Goal: Information Seeking & Learning: Learn about a topic

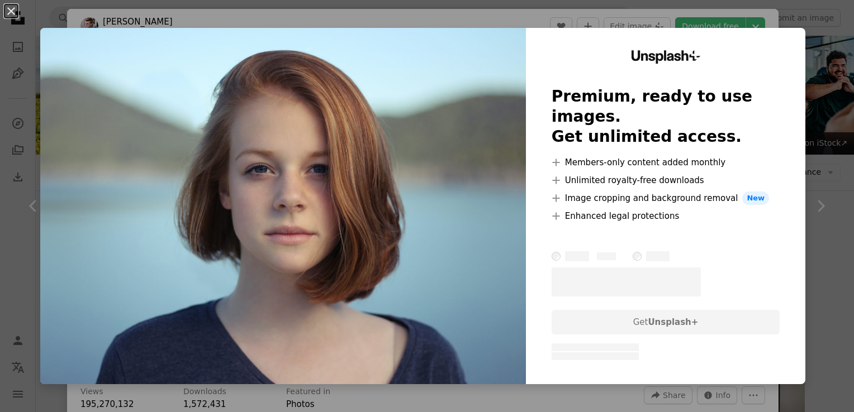
scroll to position [1341, 0]
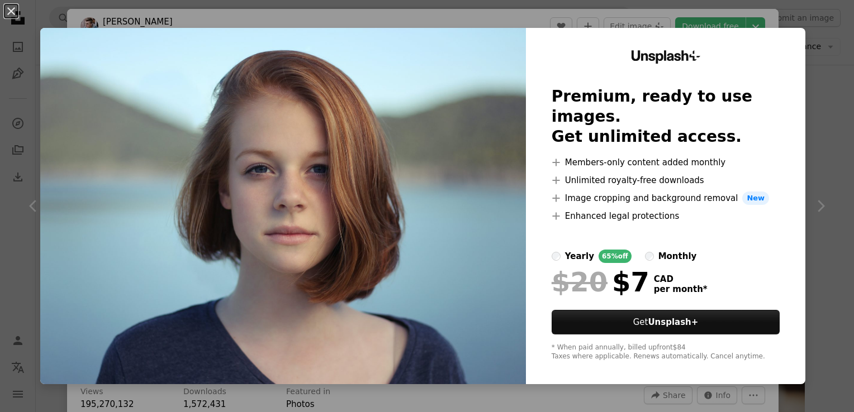
click at [816, 258] on div "An X shape Unsplash+ Premium, ready to use images. Get unlimited access. A plus…" at bounding box center [427, 206] width 854 height 412
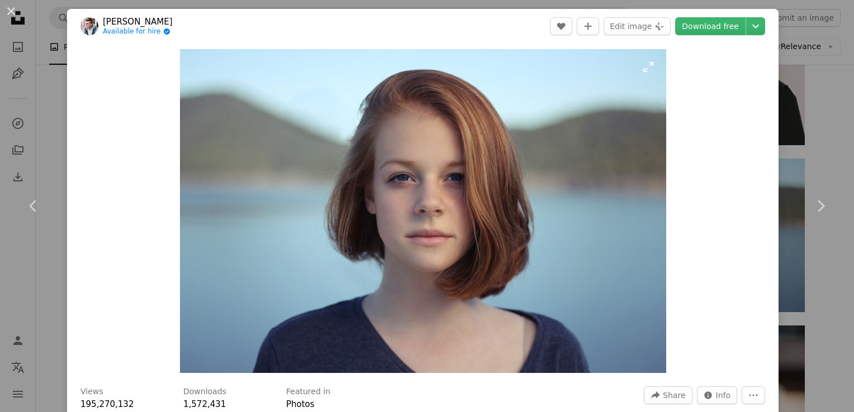
click at [451, 236] on img "Zoom in on this image" at bounding box center [423, 211] width 486 height 324
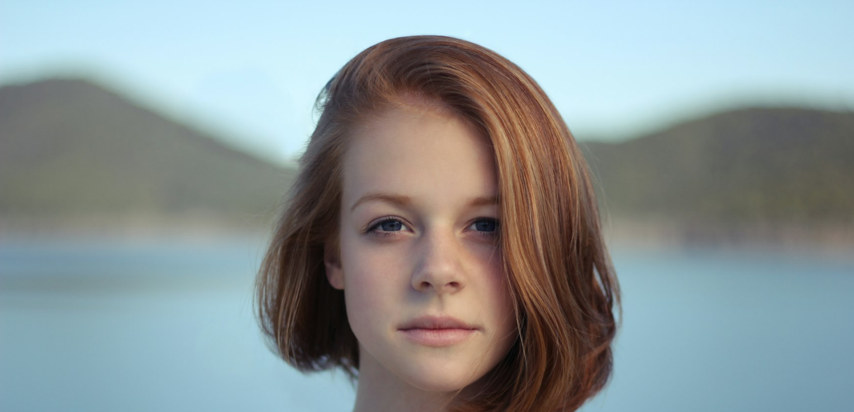
scroll to position [73, 0]
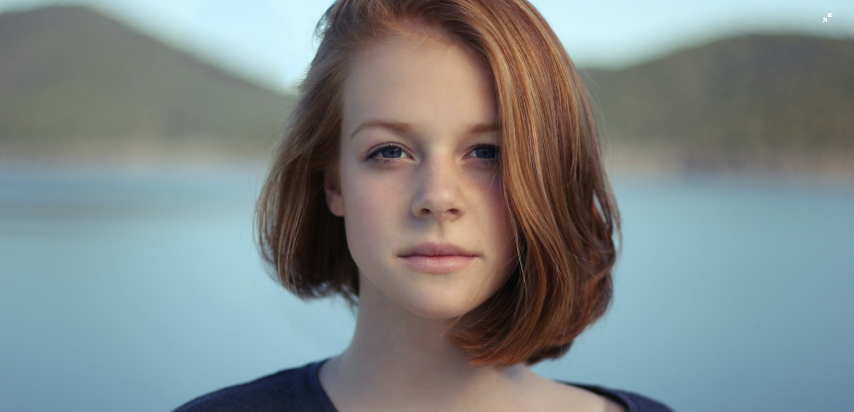
click at [451, 236] on img "Zoom out on this image" at bounding box center [426, 211] width 855 height 570
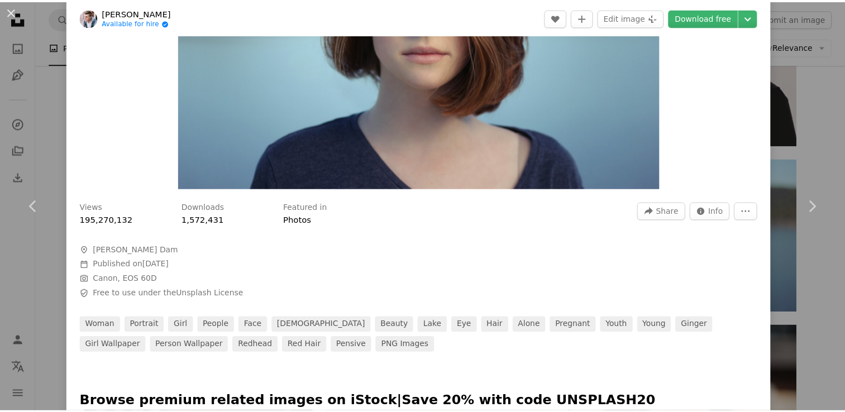
scroll to position [279, 0]
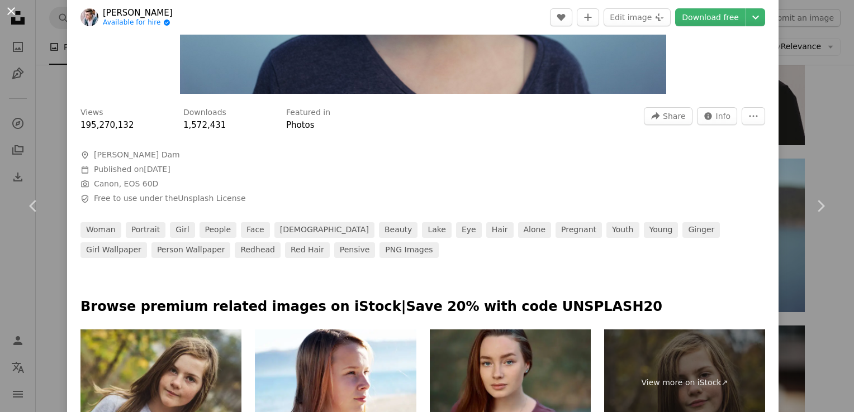
click at [13, 9] on button "An X shape" at bounding box center [10, 10] width 13 height 13
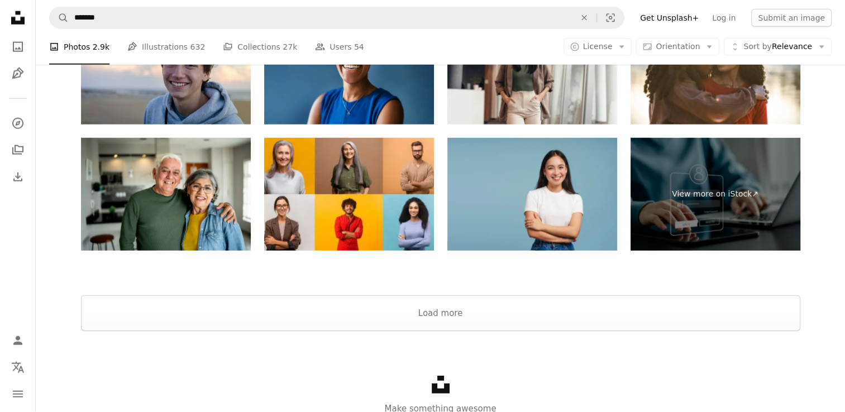
scroll to position [2850, 0]
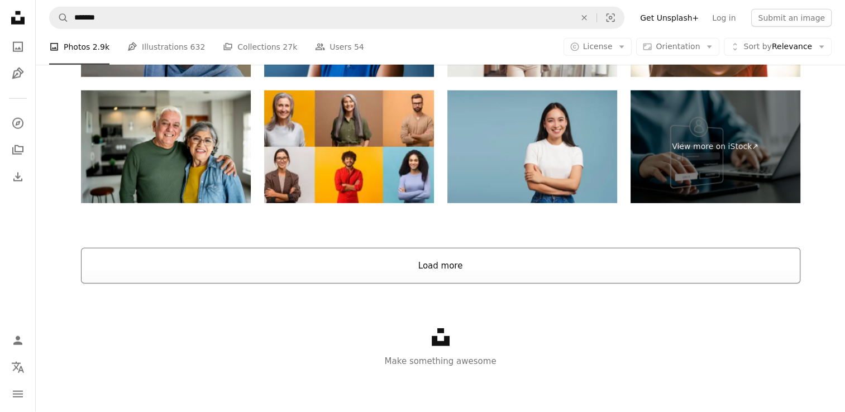
click at [429, 270] on button "Load more" at bounding box center [441, 266] width 720 height 36
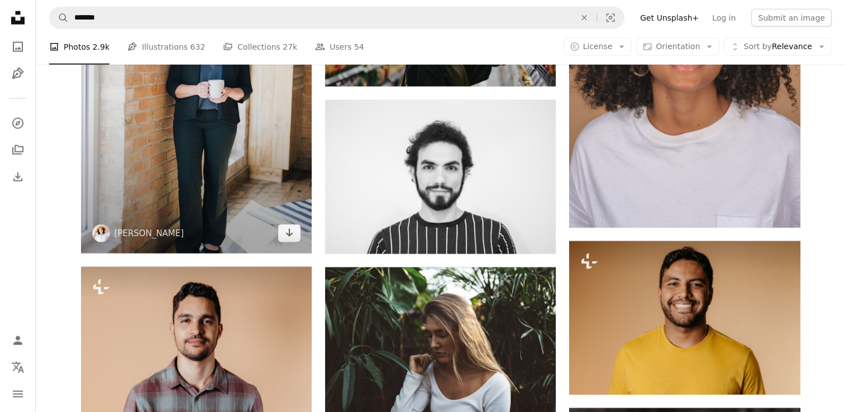
scroll to position [2794, 0]
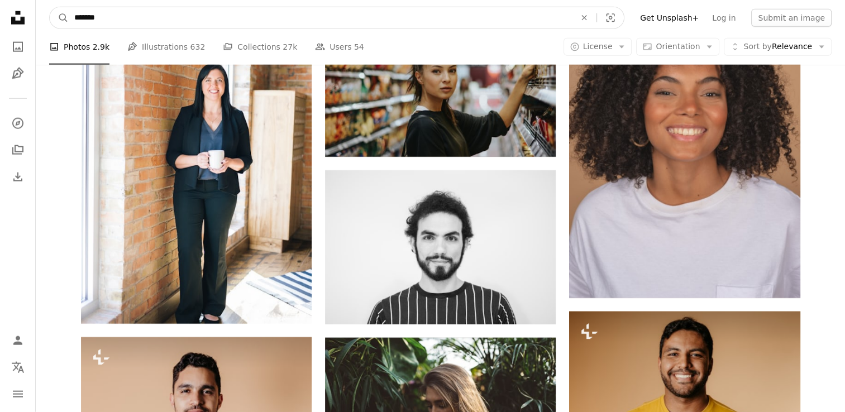
click at [159, 21] on input "*******" at bounding box center [320, 17] width 503 height 21
type input "**********"
click button "A magnifying glass" at bounding box center [59, 17] width 19 height 21
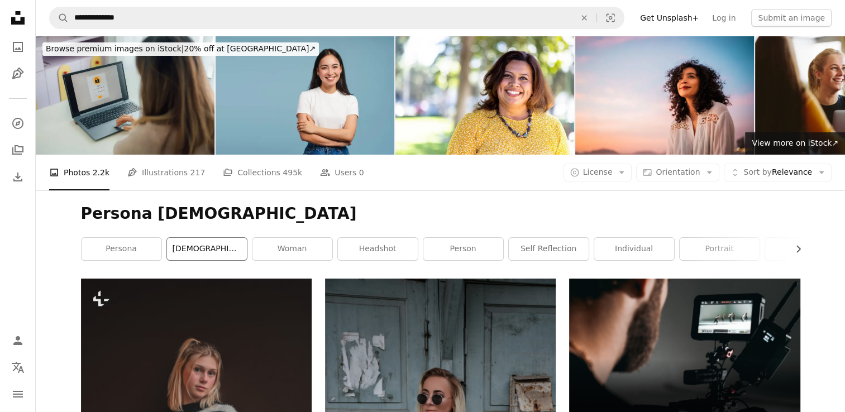
click at [197, 243] on link "[DEMOGRAPHIC_DATA]" at bounding box center [207, 249] width 80 height 22
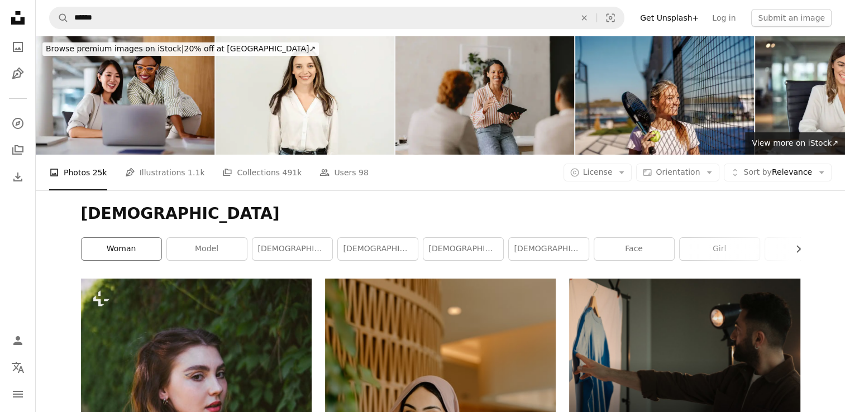
click at [125, 256] on link "woman" at bounding box center [122, 249] width 80 height 22
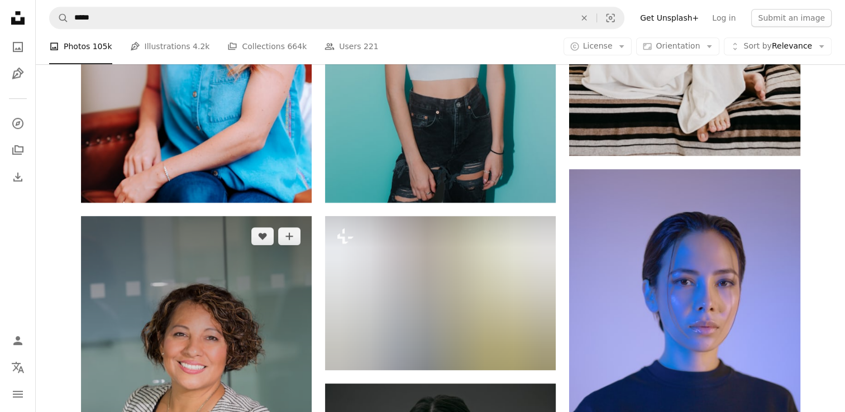
scroll to position [391, 0]
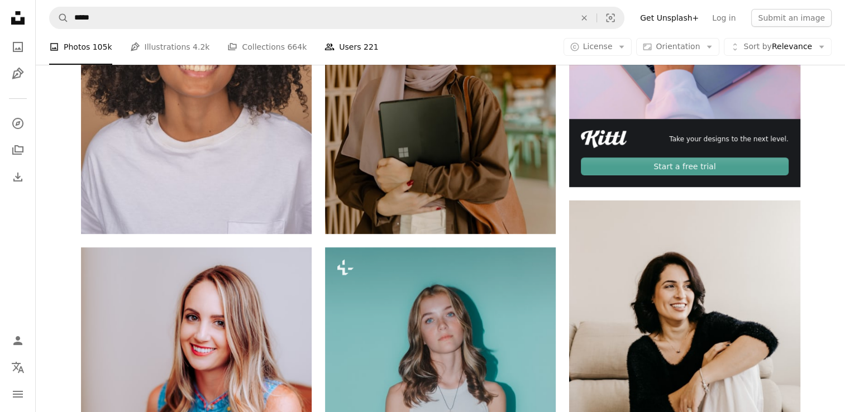
click at [325, 47] on link "People Users 221" at bounding box center [352, 47] width 54 height 36
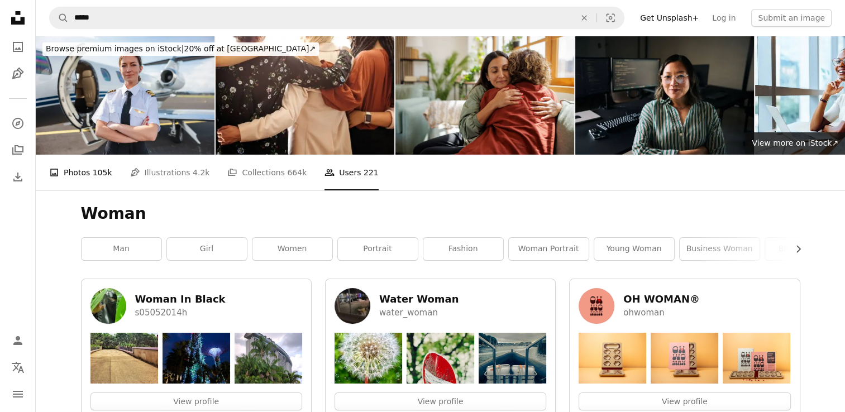
click at [87, 177] on link "A photo Photos 105k" at bounding box center [80, 173] width 63 height 36
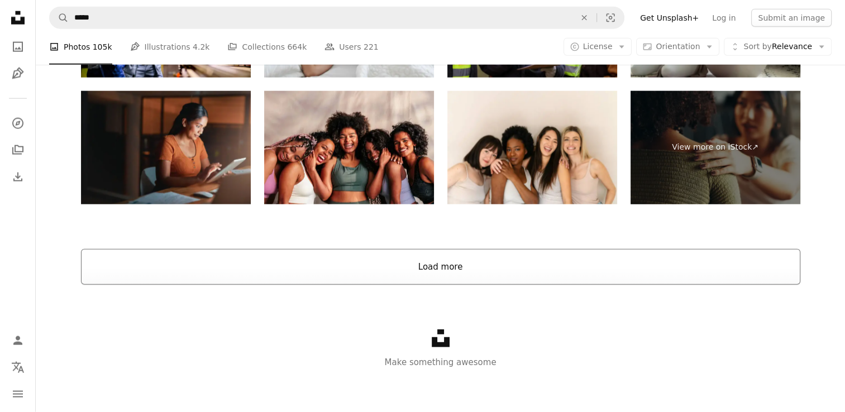
click at [457, 254] on button "Load more" at bounding box center [441, 267] width 720 height 36
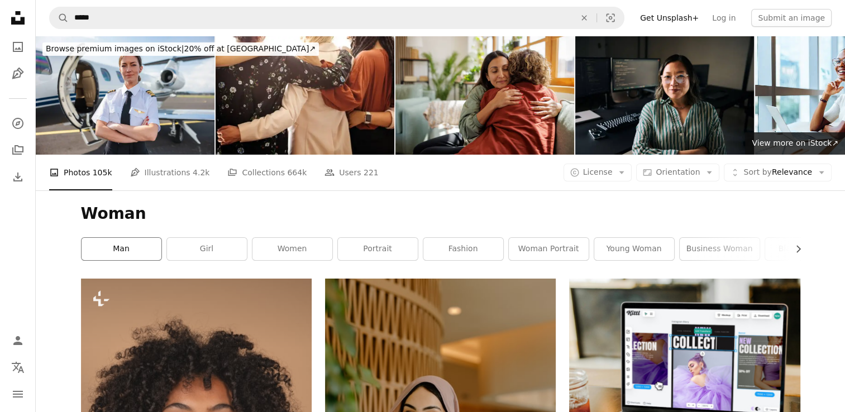
click at [139, 254] on link "man" at bounding box center [122, 249] width 80 height 22
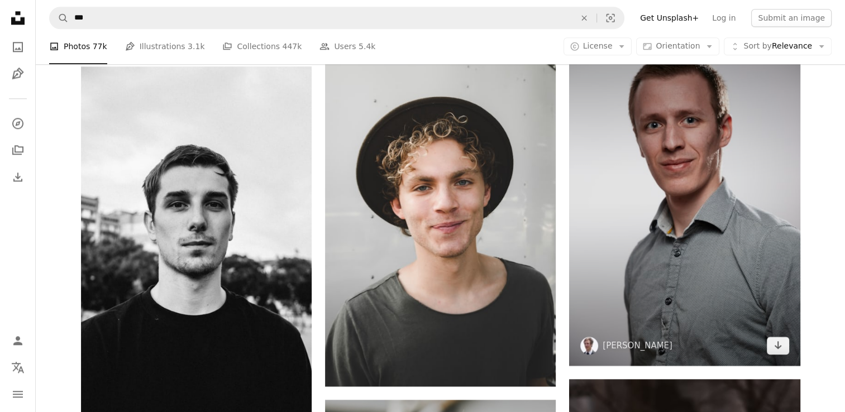
scroll to position [1453, 0]
